Goal: Use online tool/utility: Use online tool/utility

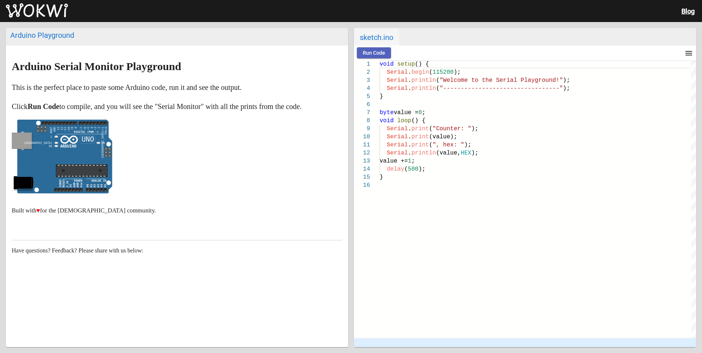
click at [381, 51] on span "Run Code" at bounding box center [374, 53] width 22 height 6
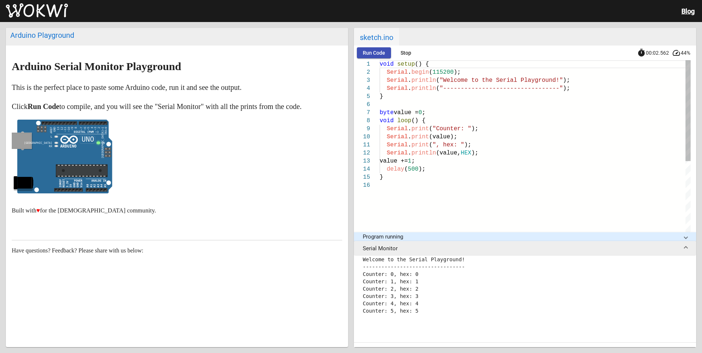
click at [76, 152] on icon at bounding box center [64, 157] width 95 height 74
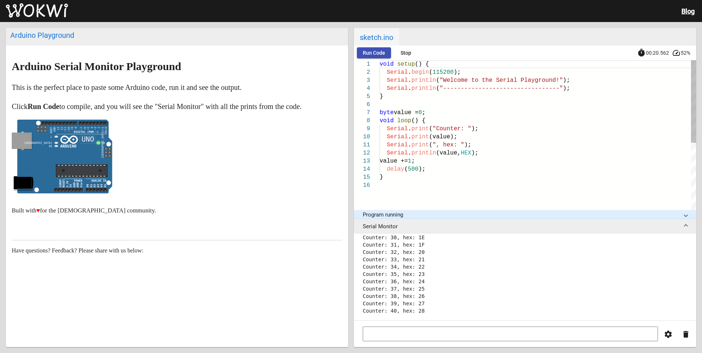
scroll to position [242, 0]
drag, startPoint x: 379, startPoint y: 63, endPoint x: 387, endPoint y: 83, distance: 21.2
click at [387, 83] on div "1 2 3 4 5 6 7 8 9 10 11 12 13 14 15 16 void setup () { Serial . begin ( 115200 …" at bounding box center [525, 135] width 342 height 150
click at [401, 55] on span "Stop" at bounding box center [406, 53] width 11 height 6
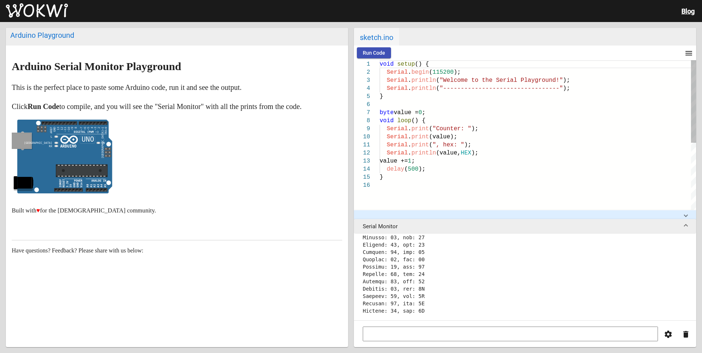
scroll to position [0, 0]
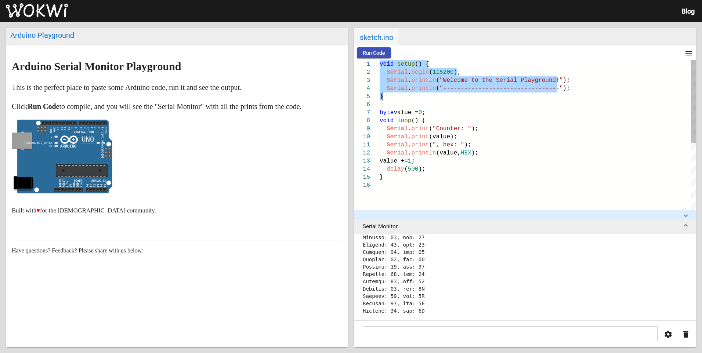
type textarea "void setup() { Serial.begin(115200); Serial.println("Welcome to the Serial Play…"
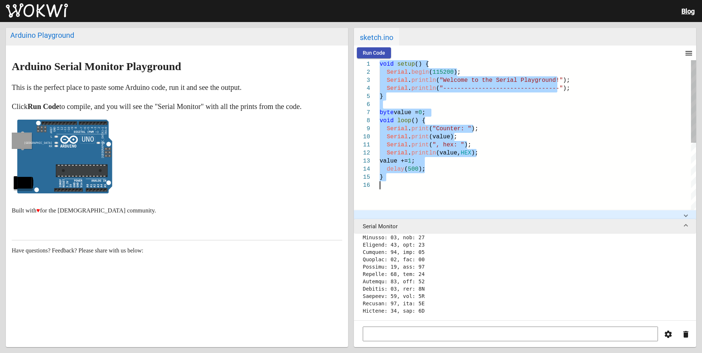
drag, startPoint x: 380, startPoint y: 62, endPoint x: 426, endPoint y: 195, distance: 140.5
click at [426, 195] on div "void setup () { Serial . begin ( 115200 ); Serial . println ( "Welcome to the S…" at bounding box center [538, 195] width 317 height 271
